Goal: Task Accomplishment & Management: Complete application form

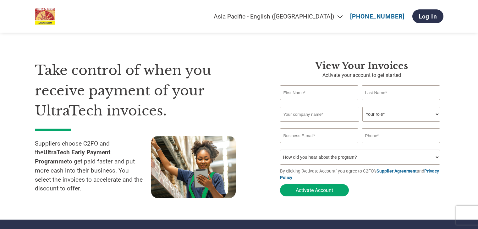
select select "en-IN"
click at [309, 91] on input "text" at bounding box center [319, 93] width 79 height 15
click at [228, 97] on h1 "Take control of when you receive payment of your UltraTech invoices." at bounding box center [148, 90] width 226 height 61
click at [328, 159] on select "How did you hear about the program? Received a letter Email Social Media Online…" at bounding box center [360, 157] width 160 height 15
click at [280, 151] on select "How did you hear about the program? Received a letter Email Social Media Online…" at bounding box center [360, 157] width 160 height 15
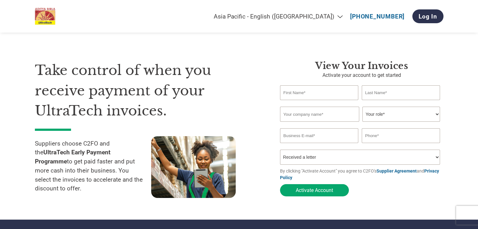
click at [249, 129] on div "Take control of when you receive payment of your UltraTech invoices. Suppliers …" at bounding box center [153, 130] width 236 height 140
click at [329, 156] on select "How did you hear about the program? Received a letter Email Social Media Online…" at bounding box center [360, 157] width 160 height 15
select select "Family/Friend/Acquaintance"
click at [280, 151] on select "How did you hear about the program? Received a letter Email Social Media Online…" at bounding box center [360, 157] width 160 height 15
click at [271, 153] on div "View your invoices Activate your account to get started Invalid first name or f…" at bounding box center [357, 130] width 173 height 140
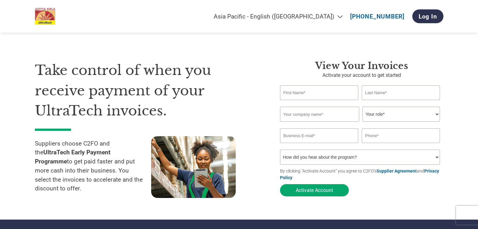
select select "en-IN"
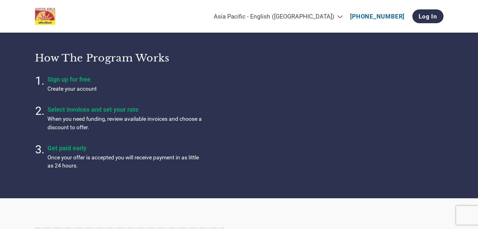
scroll to position [196, 0]
click at [429, 15] on link "Log In" at bounding box center [427, 16] width 31 height 14
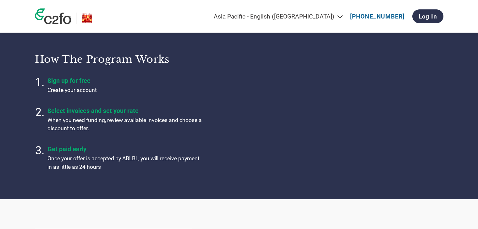
select select "en-IN"
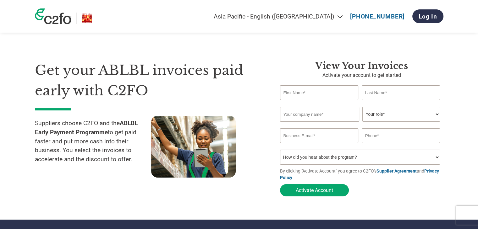
click at [314, 91] on input "text" at bounding box center [319, 93] width 79 height 15
type input "[PERSON_NAME]"
click at [321, 121] on input "text" at bounding box center [319, 114] width 79 height 15
click at [316, 113] on input "text" at bounding box center [319, 114] width 79 height 15
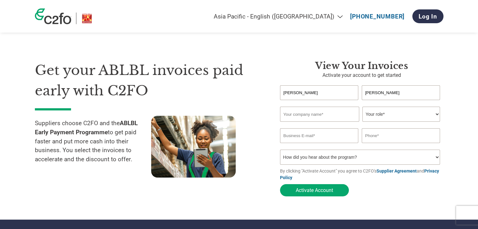
paste input "[PERSON_NAME] INSULATION (INDIA) LTD."
click at [405, 116] on select "Your role* CFO Controller Credit Manager Finance Director Treasurer CEO Preside…" at bounding box center [401, 114] width 78 height 15
click at [320, 117] on input "[PERSON_NAME] INSULATION (INDIA) LTD" at bounding box center [319, 114] width 79 height 15
drag, startPoint x: 351, startPoint y: 115, endPoint x: 324, endPoint y: 113, distance: 26.8
click at [324, 113] on input "[PERSON_NAME] INSULATION (INDIA) LTD" at bounding box center [319, 114] width 79 height 15
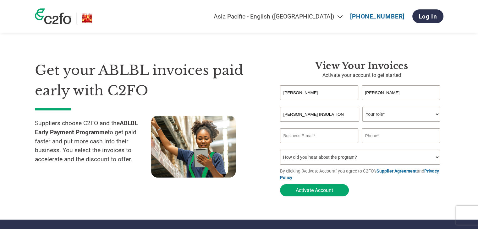
type input "[PERSON_NAME] INSULATION"
click at [431, 113] on select "Your role* CFO Controller Credit Manager Finance Director Treasurer CEO Preside…" at bounding box center [401, 114] width 78 height 15
click at [362, 107] on select "Your role* CFO Controller Credit Manager Finance Director Treasurer CEO Preside…" at bounding box center [401, 114] width 78 height 15
click at [371, 121] on select "Your role* CFO Controller Credit Manager Finance Director Treasurer CEO Preside…" at bounding box center [401, 114] width 78 height 15
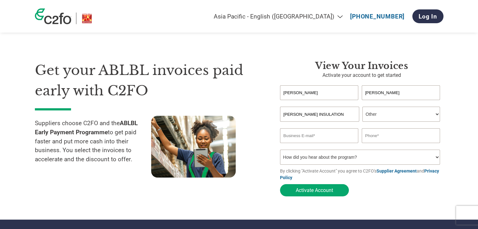
click at [321, 138] on input "email" at bounding box center [319, 136] width 79 height 15
click at [397, 135] on input "text" at bounding box center [401, 136] width 79 height 15
click at [402, 118] on select "Your role* CFO Controller Credit Manager Finance Director Treasurer CEO Preside…" at bounding box center [401, 114] width 78 height 15
select select "OFFICE_MANAGER"
click at [362, 107] on select "Your role* CFO Controller Credit Manager Finance Director Treasurer CEO Preside…" at bounding box center [401, 114] width 78 height 15
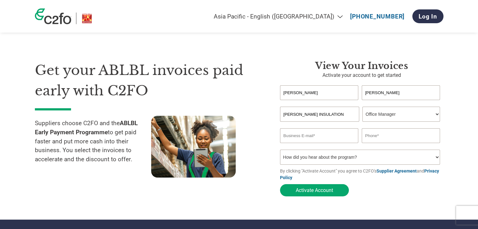
click at [304, 137] on input "email" at bounding box center [319, 136] width 79 height 15
paste input "[EMAIL_ADDRESS][DOMAIN_NAME]"
type input "[EMAIL_ADDRESS][DOMAIN_NAME]"
click at [248, 119] on div at bounding box center [206, 147] width 110 height 63
click at [398, 138] on input "text" at bounding box center [401, 136] width 79 height 15
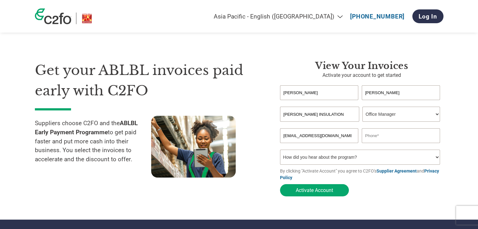
paste input "9350529867"
drag, startPoint x: 257, startPoint y: 119, endPoint x: 281, endPoint y: 147, distance: 38.1
click at [257, 120] on div at bounding box center [206, 147] width 110 height 63
click at [403, 132] on input "9350529867" at bounding box center [401, 136] width 79 height 15
type input "9350529867"
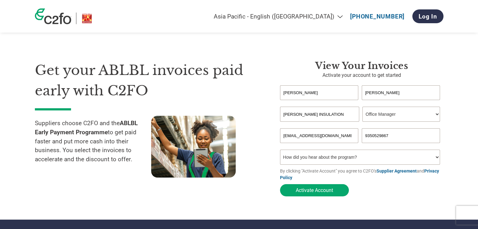
drag, startPoint x: 471, startPoint y: 132, endPoint x: 457, endPoint y: 134, distance: 13.6
click at [464, 132] on section "Get your ABLBL invoices paid early with C2FO Suppliers choose C2FO and the ABLB…" at bounding box center [239, 122] width 478 height 195
click at [329, 162] on select "How did you hear about the program? Received a letter Email Social Media Online…" at bounding box center [360, 157] width 160 height 15
select select "Social Media"
click at [280, 151] on select "How did you hear about the program? Received a letter Email Social Media Online…" at bounding box center [360, 157] width 160 height 15
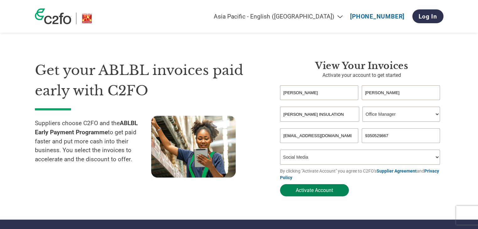
click at [317, 191] on button "Activate Account" at bounding box center [314, 191] width 69 height 12
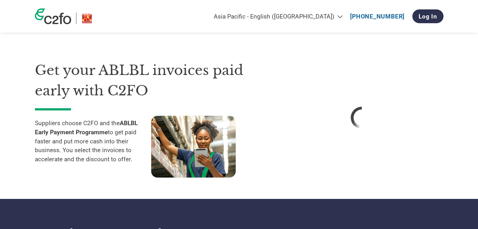
select select "en-IN"
